Goal: Task Accomplishment & Management: Complete application form

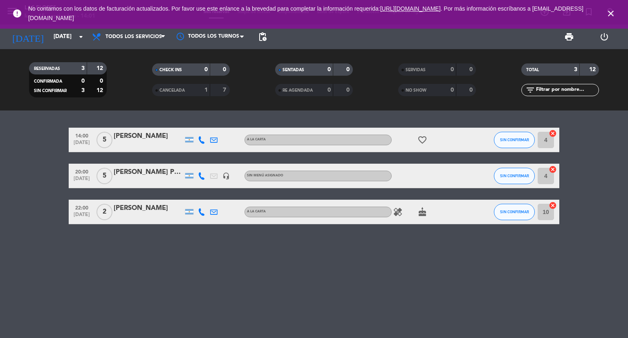
click at [610, 11] on icon "close" at bounding box center [611, 14] width 10 height 10
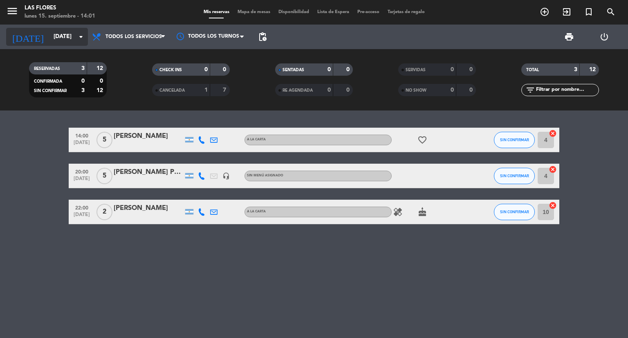
click at [61, 41] on input "[DATE]" at bounding box center [88, 36] width 78 height 15
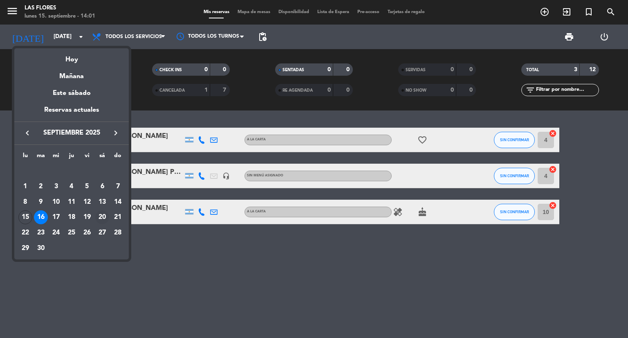
click at [103, 211] on div "20" at bounding box center [102, 217] width 14 height 14
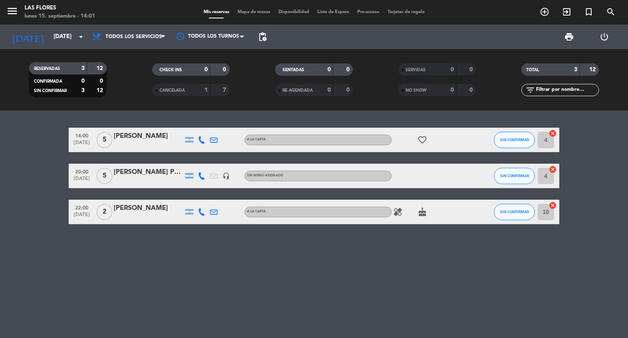
type input "[DATE]"
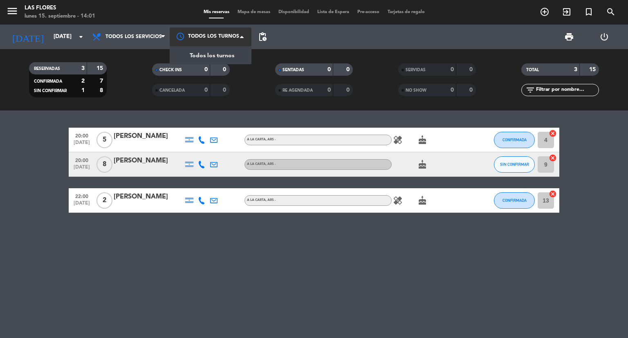
click at [201, 31] on div at bounding box center [211, 36] width 82 height 18
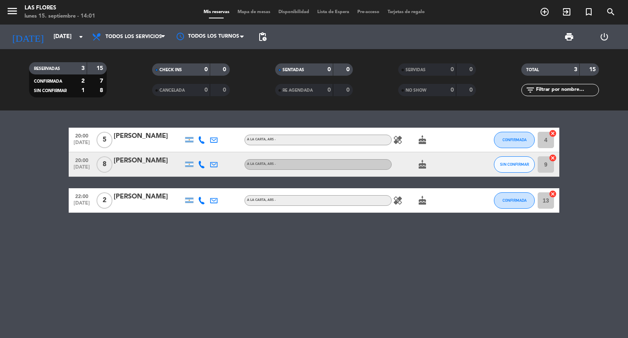
drag, startPoint x: 290, startPoint y: 42, endPoint x: 351, endPoint y: 64, distance: 64.6
click at [351, 64] on div "menu Las Flores [DATE] 15. septiembre - 14:01 Mis reservas Mapa de mesas Dispon…" at bounding box center [314, 55] width 628 height 110
click at [365, 51] on div "RESERVADAS 3 15 CONFIRMADA 2 7 SIN CONFIRMAR 1 8 CHECK INS 0 0 CANCELADA 0 0 SE…" at bounding box center [314, 79] width 628 height 61
click at [293, 12] on span "Disponibilidad" at bounding box center [293, 12] width 39 height 4
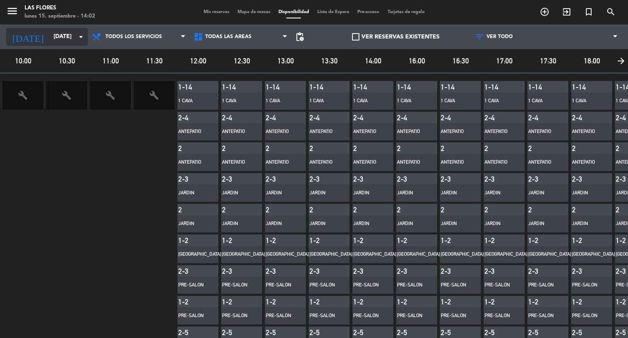
click at [49, 31] on input "[DATE]" at bounding box center [88, 36] width 78 height 15
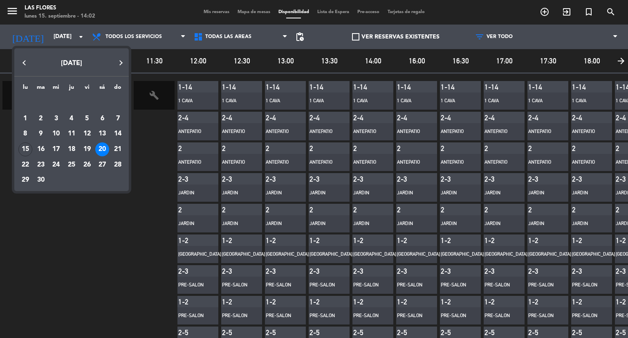
click at [15, 9] on div at bounding box center [314, 169] width 628 height 338
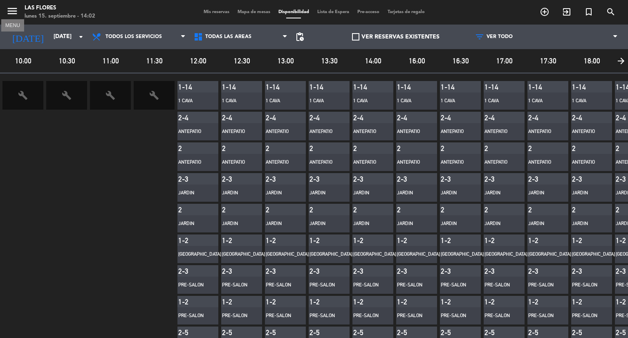
click at [15, 9] on icon "menu" at bounding box center [12, 11] width 12 height 12
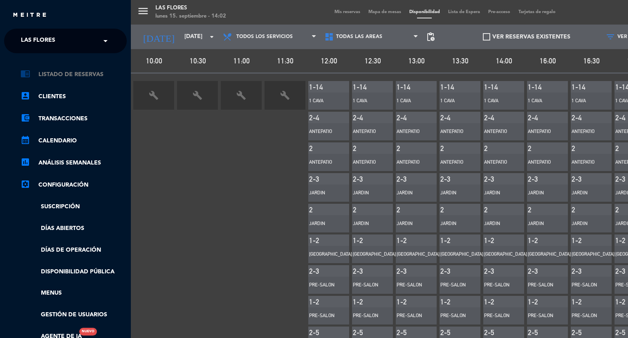
click at [49, 72] on link "chrome_reader_mode Listado de Reservas" at bounding box center [73, 75] width 106 height 10
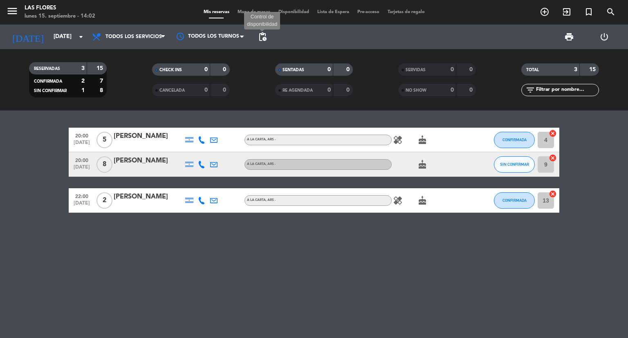
click at [261, 36] on span "pending_actions" at bounding box center [263, 37] width 10 height 10
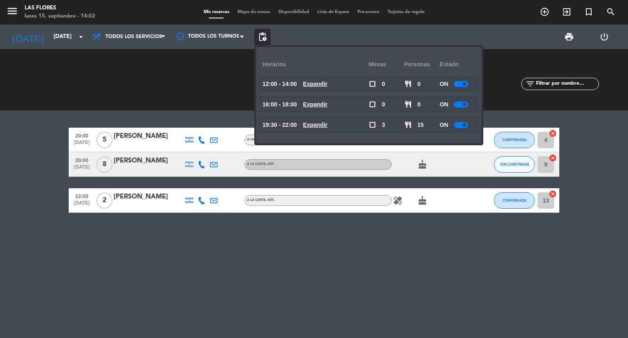
click at [261, 36] on span "pending_actions" at bounding box center [263, 37] width 10 height 10
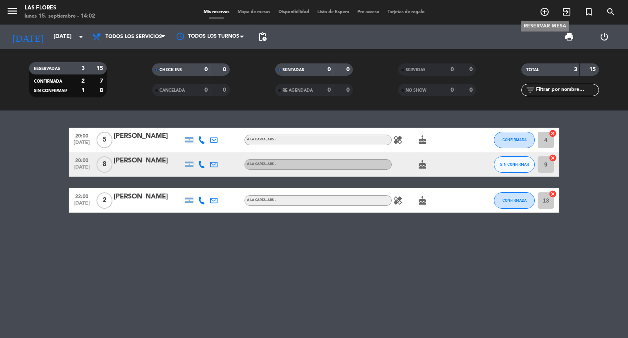
click at [548, 16] on icon "add_circle_outline" at bounding box center [545, 12] width 10 height 10
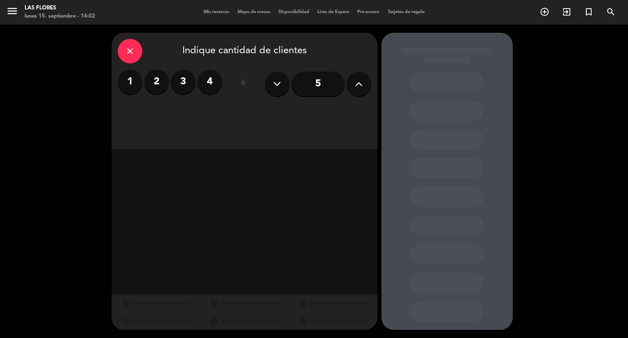
click at [354, 92] on button at bounding box center [359, 84] width 25 height 25
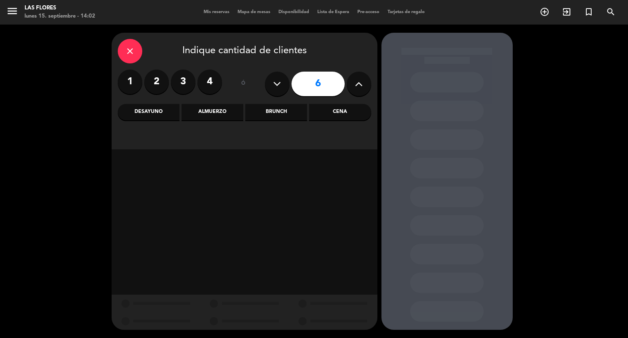
click at [354, 92] on button at bounding box center [359, 84] width 25 height 25
click at [270, 81] on button at bounding box center [277, 84] width 25 height 25
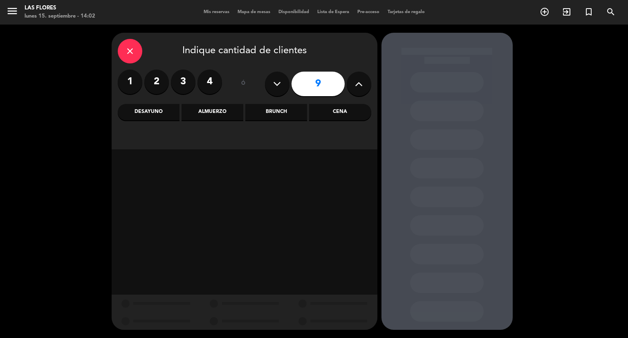
click at [270, 81] on button at bounding box center [277, 84] width 25 height 25
type input "8"
